Goal: Task Accomplishment & Management: Use online tool/utility

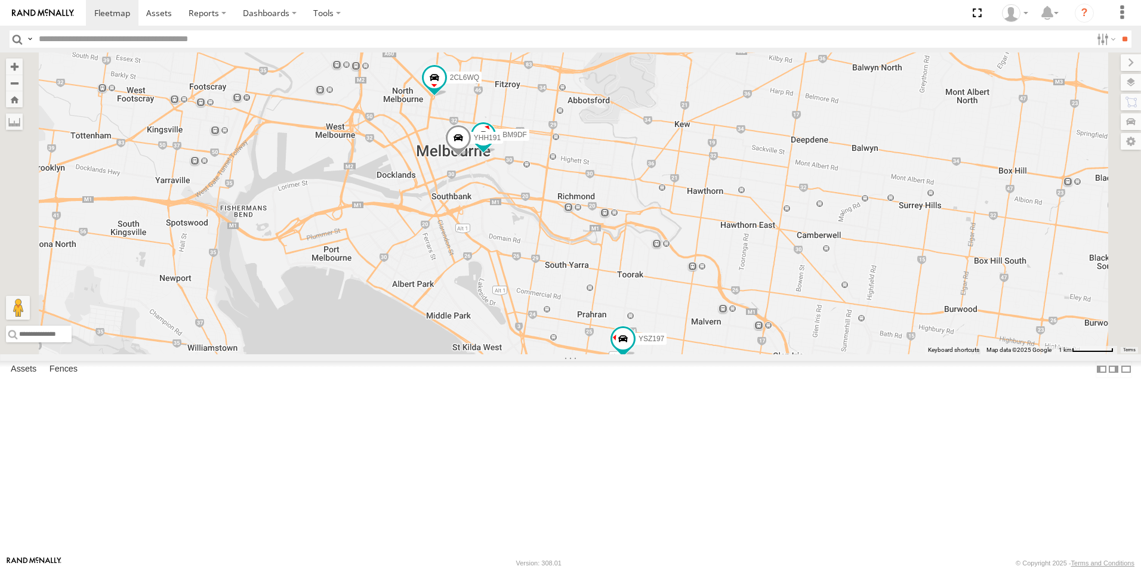
drag, startPoint x: 690, startPoint y: 199, endPoint x: 690, endPoint y: 288, distance: 88.9
click at [690, 288] on div "2CL6WQ YSZ197 2BM9DF YHH191" at bounding box center [570, 204] width 1141 height 302
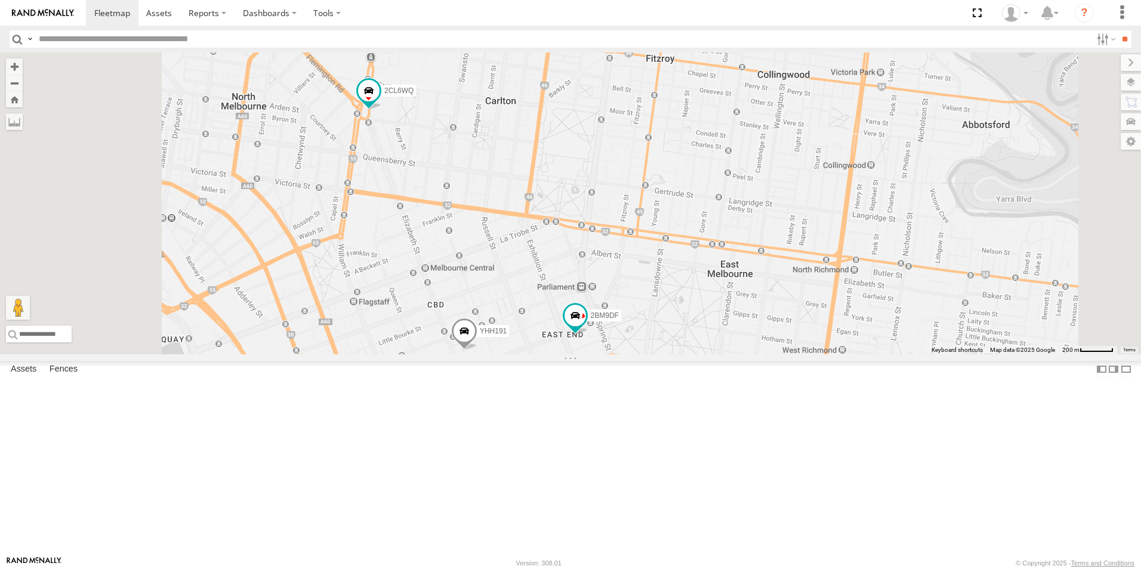
drag, startPoint x: 525, startPoint y: 143, endPoint x: 560, endPoint y: 304, distance: 165.6
click at [560, 304] on div "2CL6WQ YSZ197 2BM9DF YHH191" at bounding box center [570, 204] width 1141 height 302
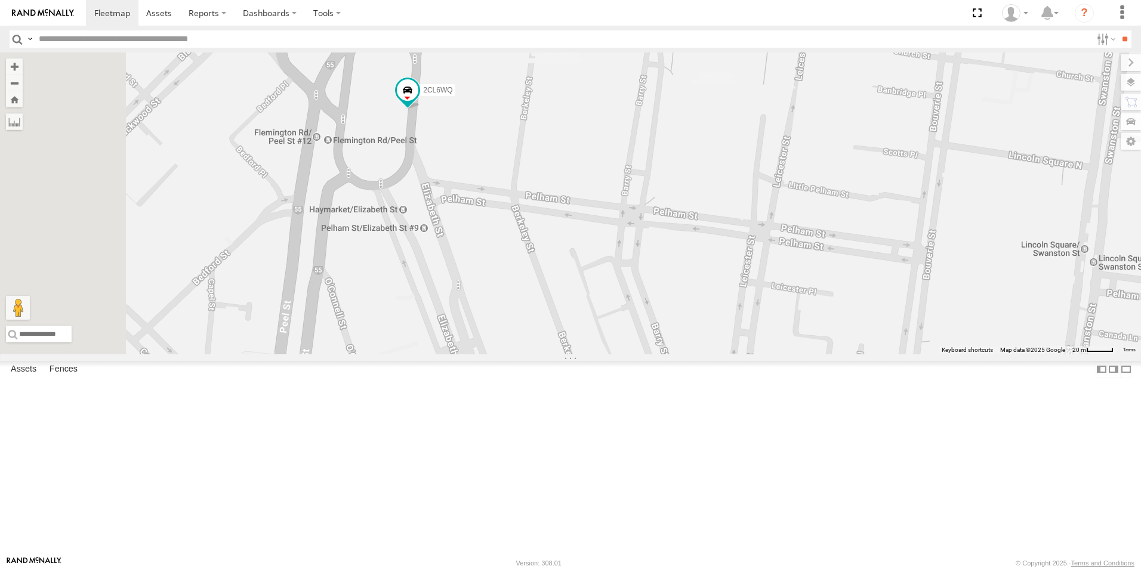
drag, startPoint x: 486, startPoint y: 196, endPoint x: 651, endPoint y: 385, distance: 251.2
click at [651, 354] on div "2CL6WQ YSZ197 2BM9DF YHH191" at bounding box center [570, 204] width 1141 height 302
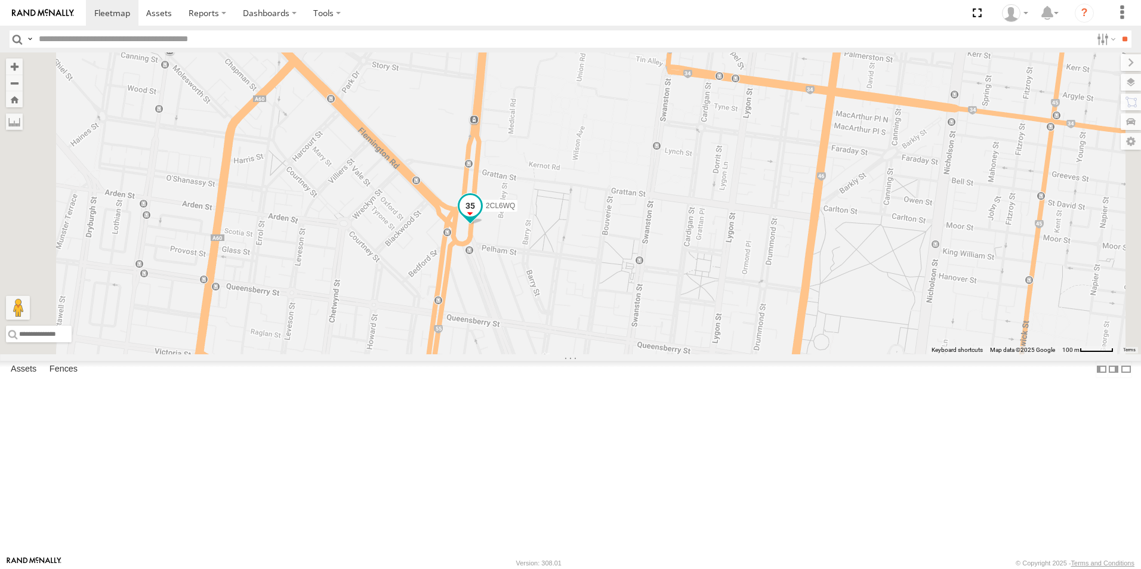
click at [481, 217] on span at bounding box center [470, 206] width 21 height 21
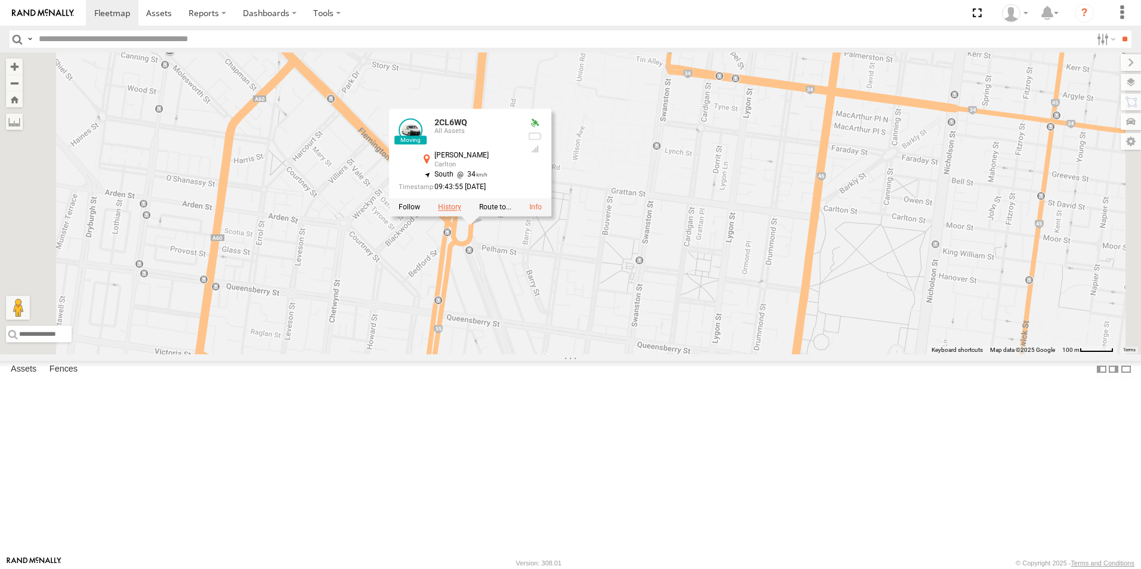
click at [461, 212] on label at bounding box center [449, 208] width 23 height 8
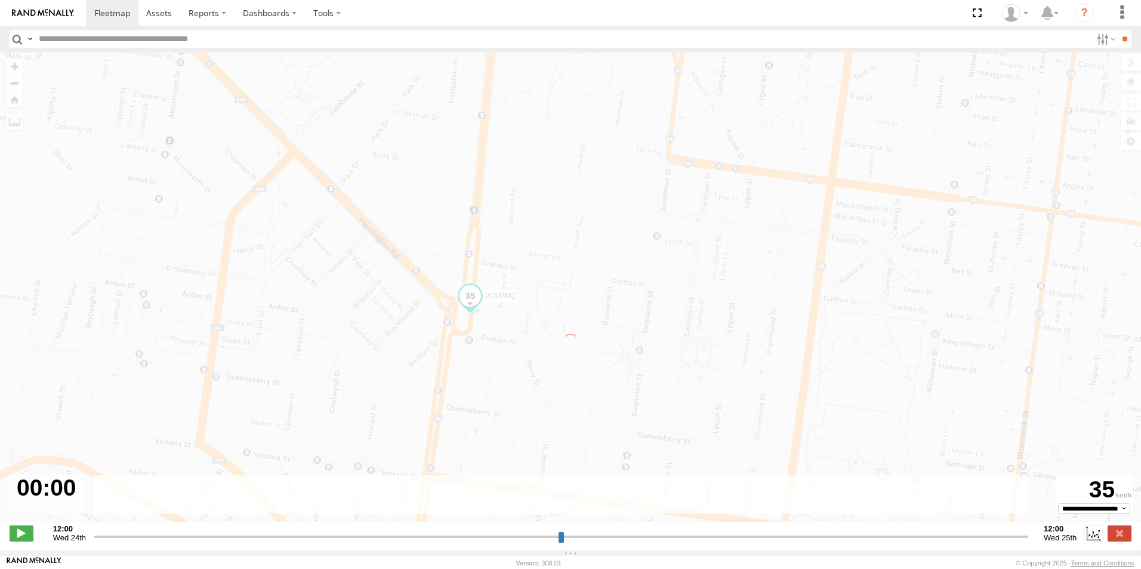
type input "**********"
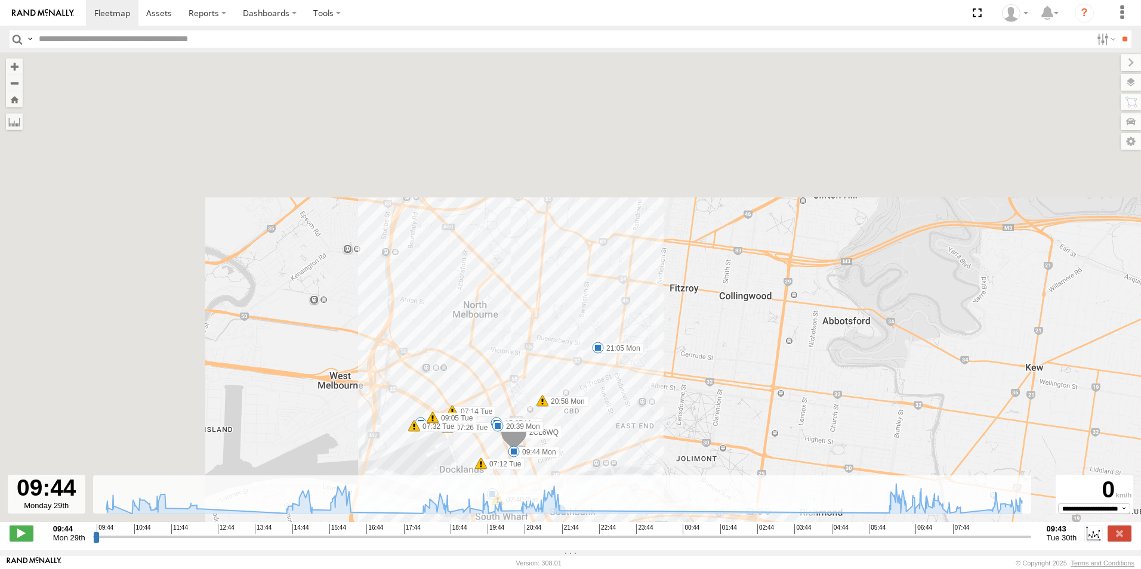
drag, startPoint x: 362, startPoint y: 156, endPoint x: 747, endPoint y: 599, distance: 587.6
click at [747, 569] on html at bounding box center [570, 284] width 1141 height 569
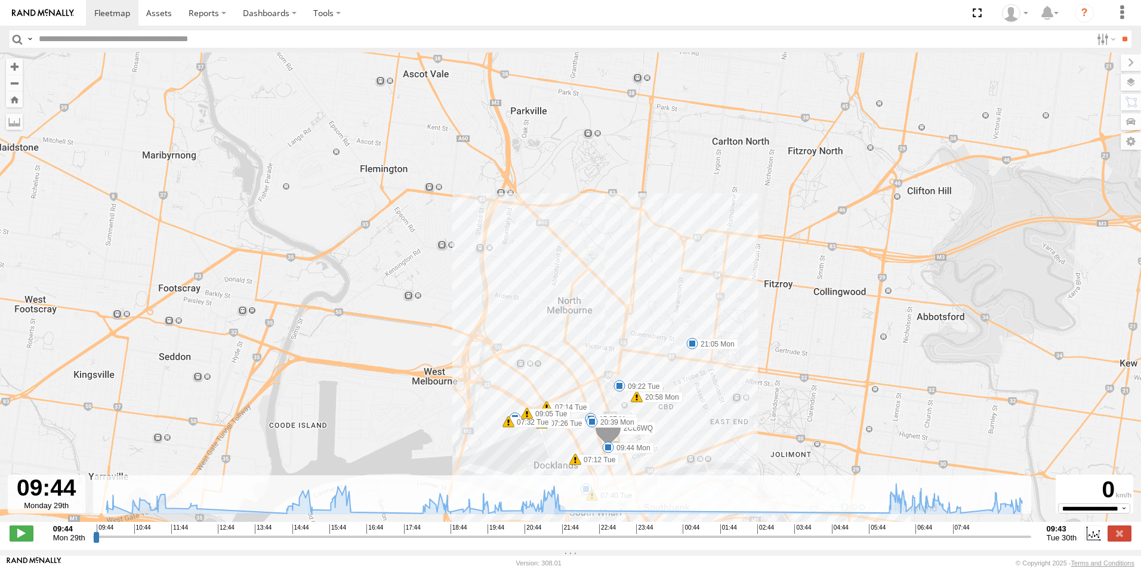
click at [757, 405] on div "2CL6WQ 11:04 Mon 11:15 Mon 11:40 Mon 12:12 Mon 12:12 Mon 12:12 Mon 12:15 Mon 14…" at bounding box center [570, 294] width 1141 height 482
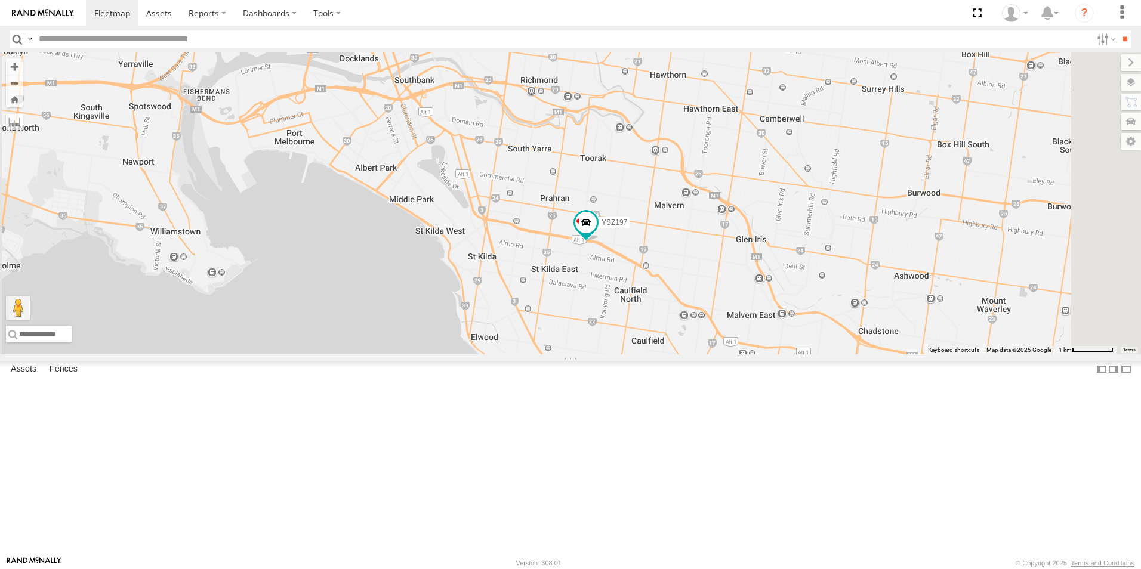
drag, startPoint x: 590, startPoint y: 227, endPoint x: 578, endPoint y: 283, distance: 57.5
click at [578, 283] on div "YSZ197 2CL6WQ 2BM9DF YHH191 2" at bounding box center [570, 204] width 1141 height 302
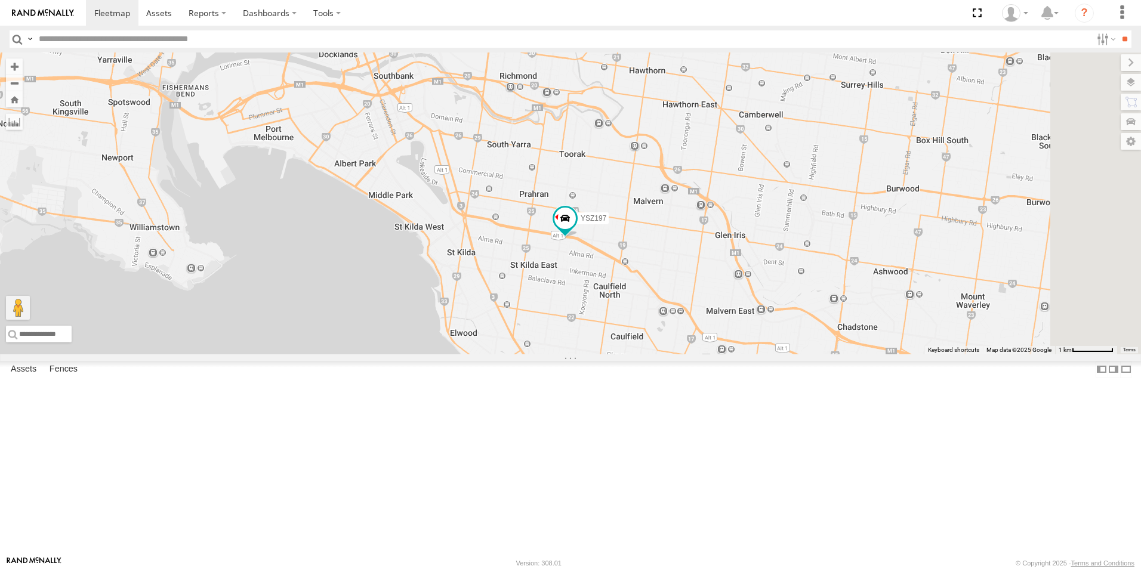
drag, startPoint x: 561, startPoint y: 263, endPoint x: 544, endPoint y: 254, distance: 19.5
click at [544, 254] on div "YSZ197 2CL6WQ 2BM9DF YHH191 2" at bounding box center [570, 204] width 1141 height 302
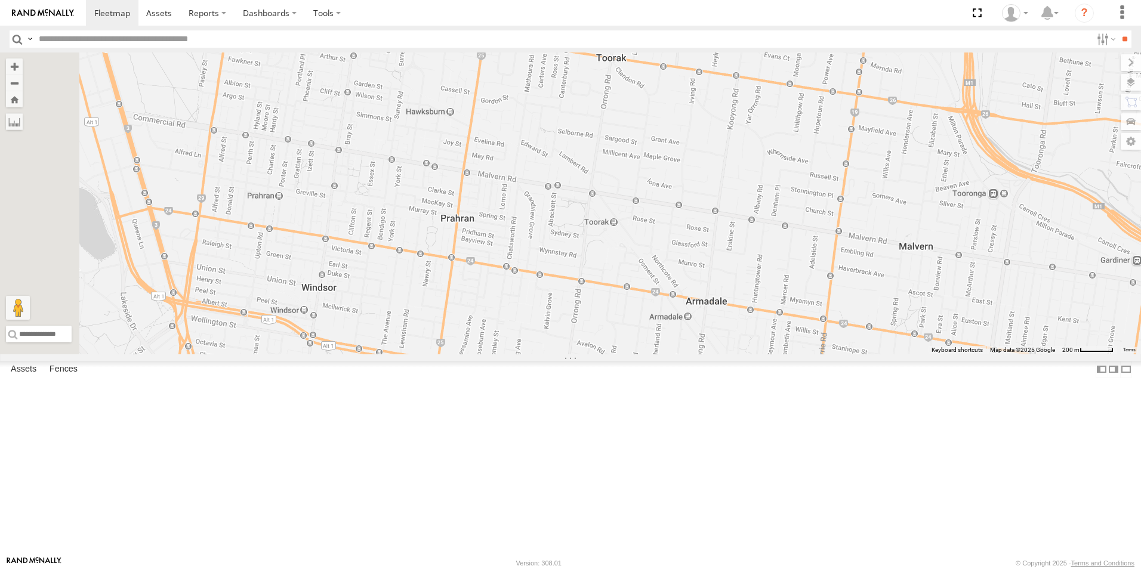
drag, startPoint x: 684, startPoint y: 268, endPoint x: 769, endPoint y: 501, distance: 248.5
click at [769, 354] on div "YSZ197 2CL6WQ 2BM9DF YHH191" at bounding box center [570, 204] width 1141 height 302
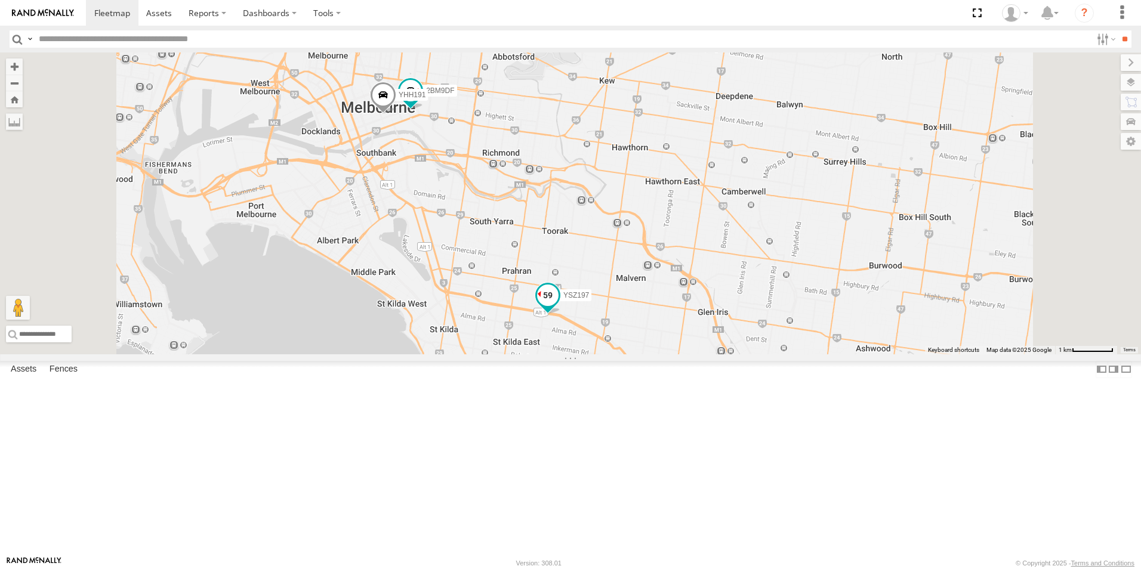
click at [559, 306] on span at bounding box center [547, 295] width 21 height 21
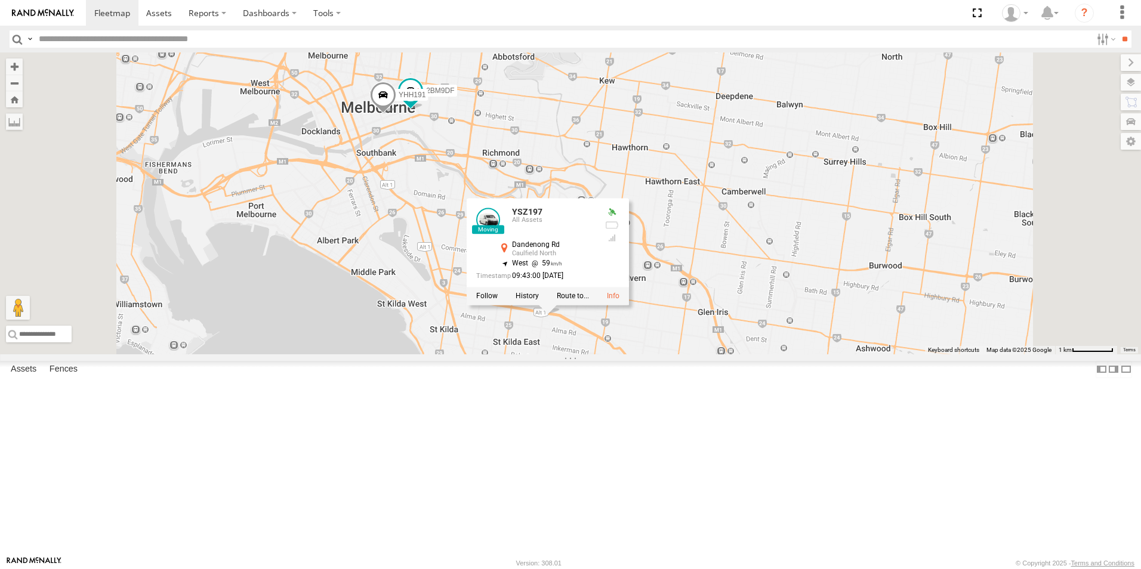
click at [695, 354] on div "YSZ197 2CL6WQ 2BM9DF YHH191 YSZ197 All Assets Dandenong Rd Caulfield North -37.…" at bounding box center [570, 204] width 1141 height 302
